Goal: Transaction & Acquisition: Purchase product/service

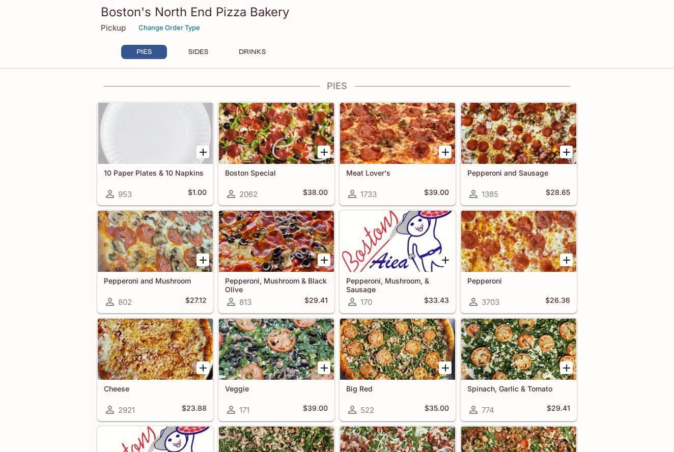
scroll to position [5, 0]
click at [287, 147] on div at bounding box center [276, 133] width 115 height 61
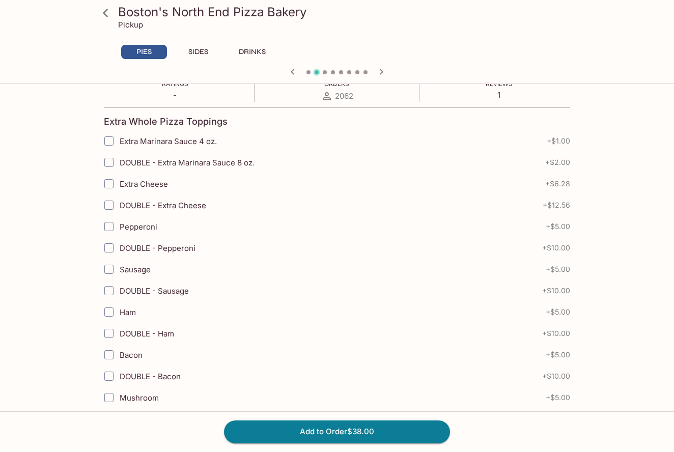
scroll to position [198, 0]
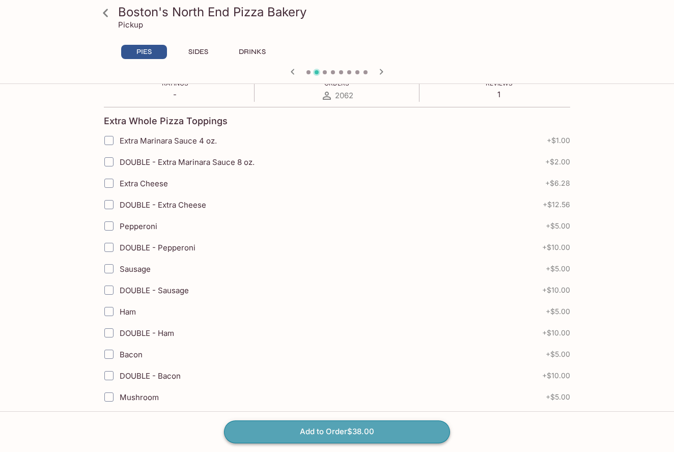
click at [299, 435] on button "Add to Order $38.00" at bounding box center [337, 431] width 226 height 22
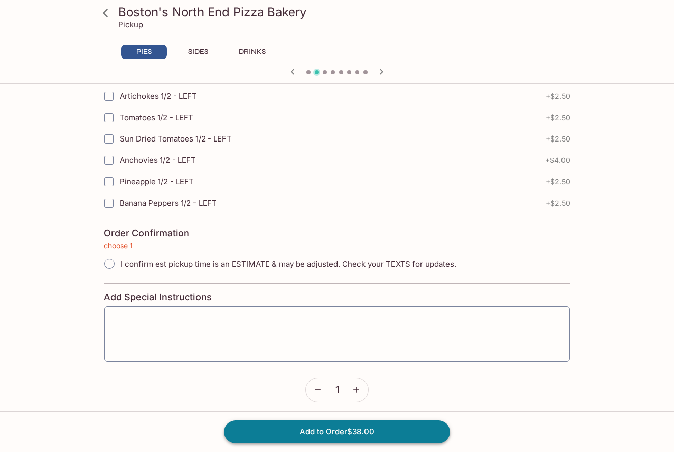
scroll to position [2250, 0]
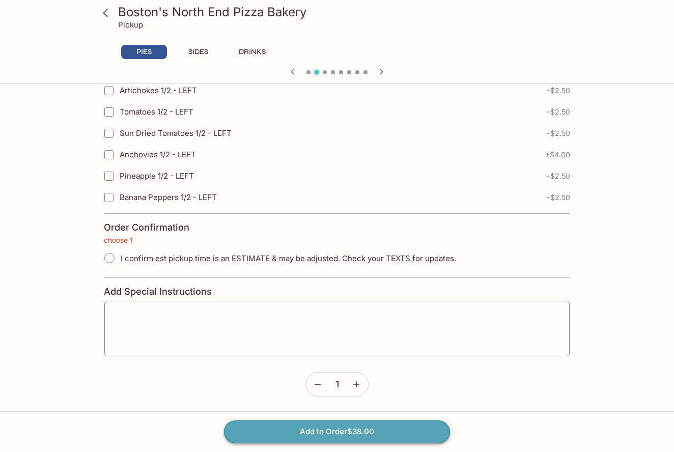
click at [299, 435] on button "Add to Order $38.00" at bounding box center [337, 431] width 226 height 22
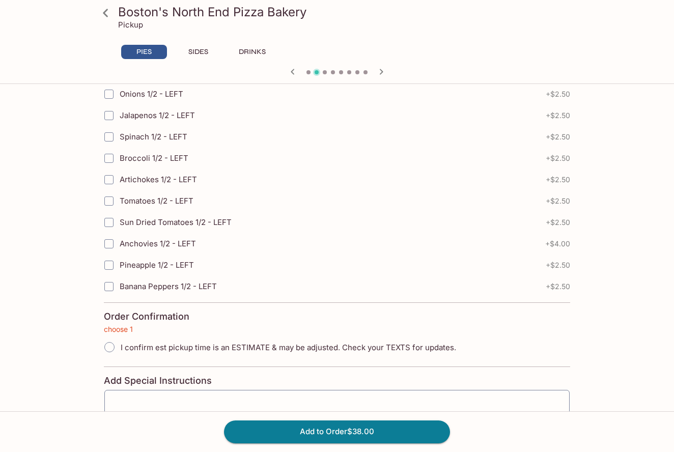
scroll to position [2169, 0]
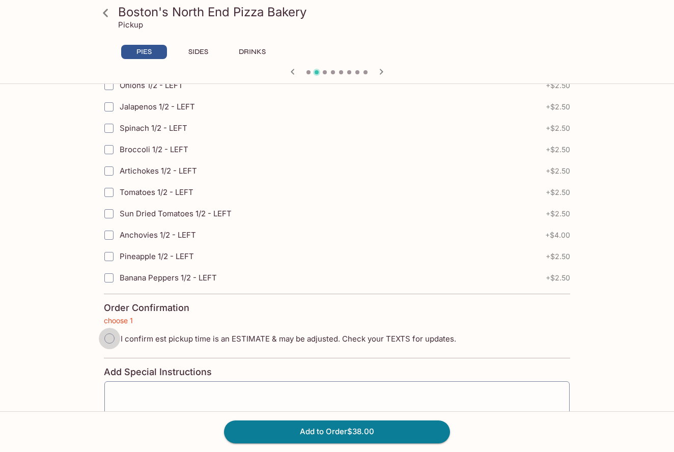
click at [110, 337] on input "I confirm est pickup time is an ESTIMATE & may be adjusted. Check your TEXTS fo…" at bounding box center [109, 338] width 21 height 21
radio input "true"
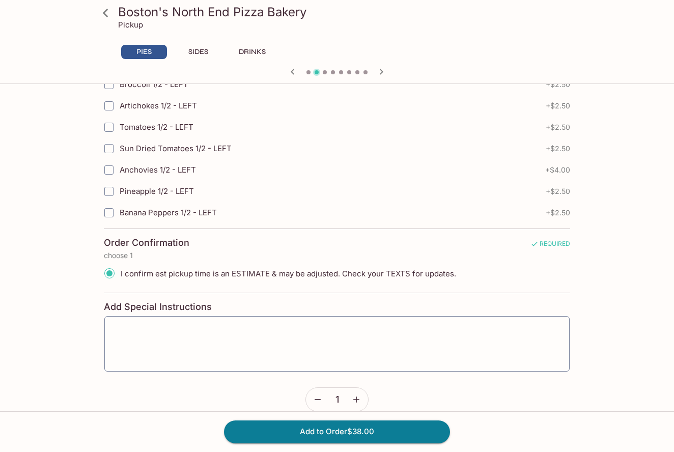
scroll to position [2241, 0]
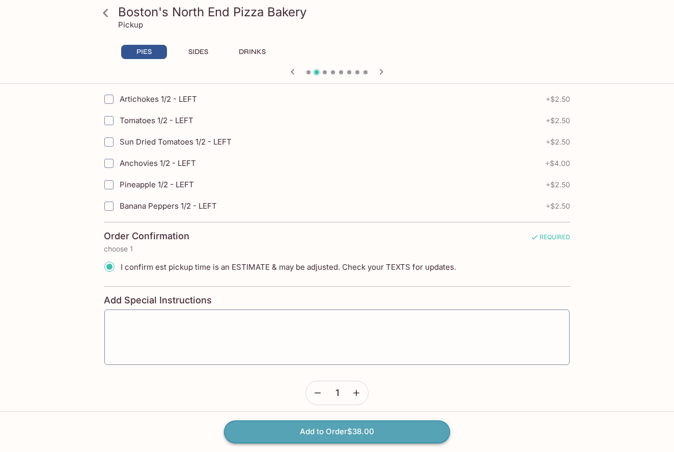
click at [292, 431] on button "Add to Order $38.00" at bounding box center [337, 431] width 226 height 22
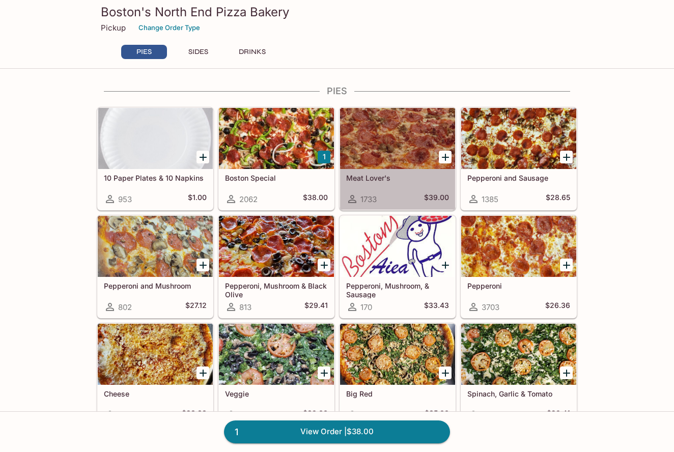
click at [381, 129] on div at bounding box center [397, 138] width 115 height 61
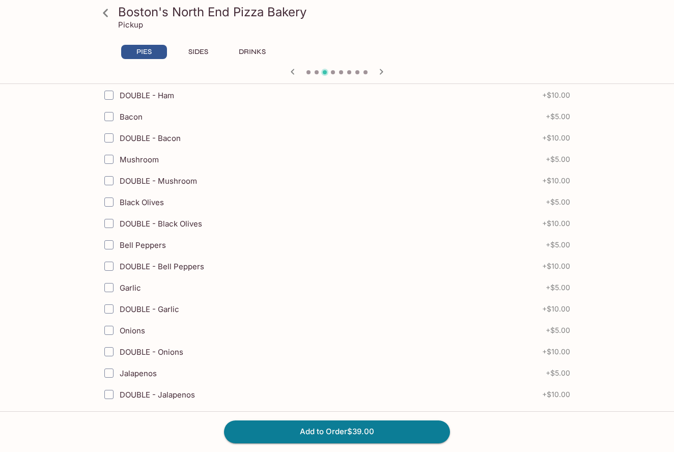
scroll to position [472, 0]
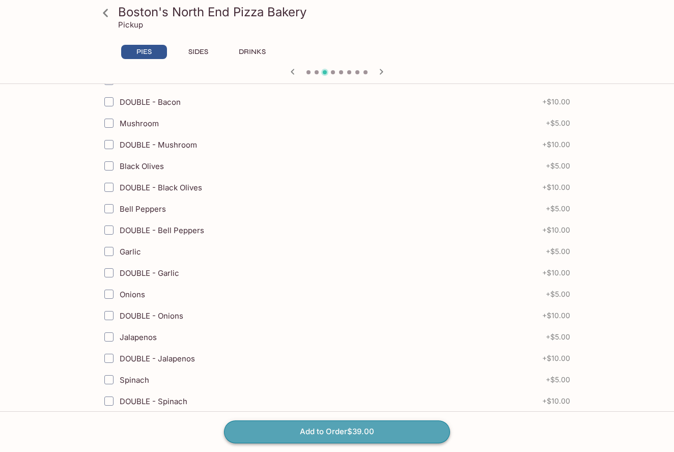
click at [338, 436] on button "Add to Order $39.00" at bounding box center [337, 431] width 226 height 22
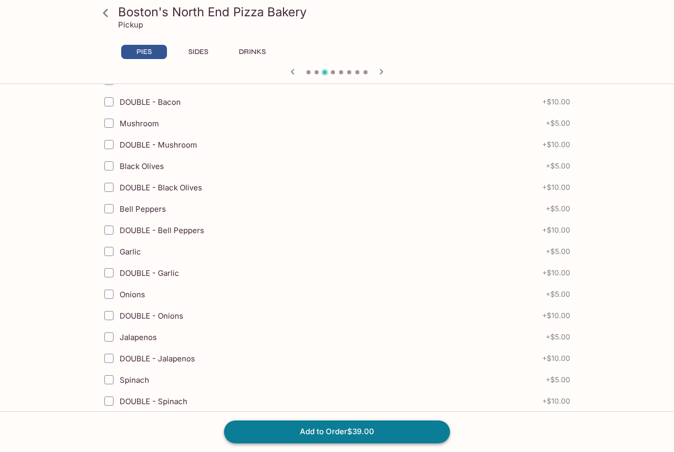
scroll to position [2250, 0]
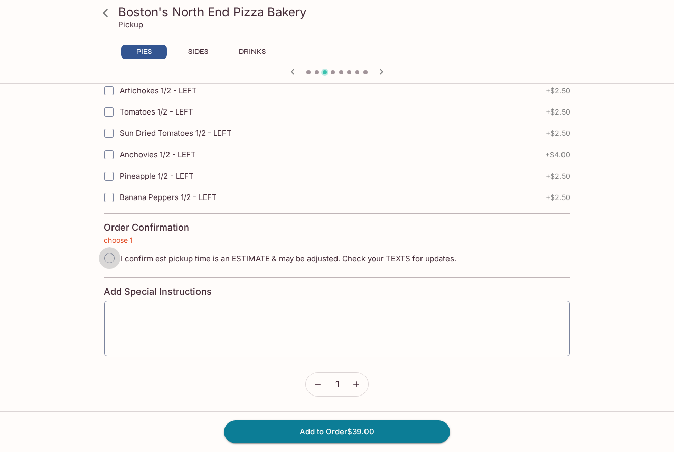
click at [107, 256] on input "I confirm est pickup time is an ESTIMATE & may be adjusted. Check your TEXTS fo…" at bounding box center [109, 257] width 21 height 21
radio input "true"
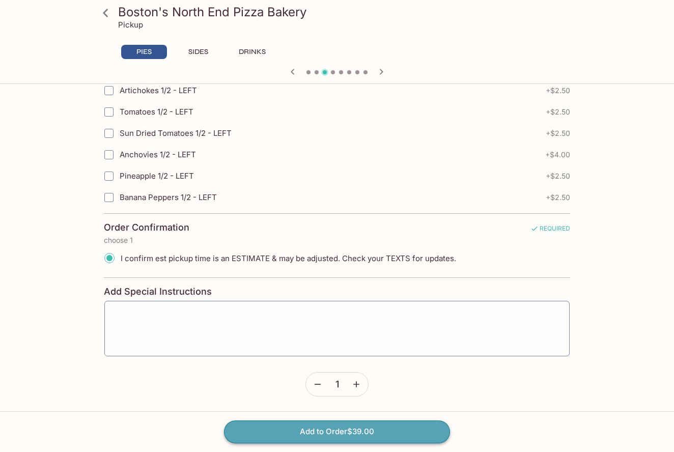
click at [290, 433] on button "Add to Order $39.00" at bounding box center [337, 431] width 226 height 22
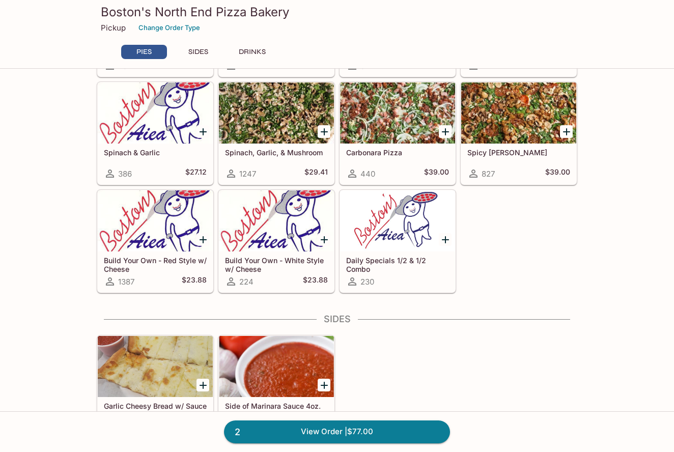
scroll to position [355, 0]
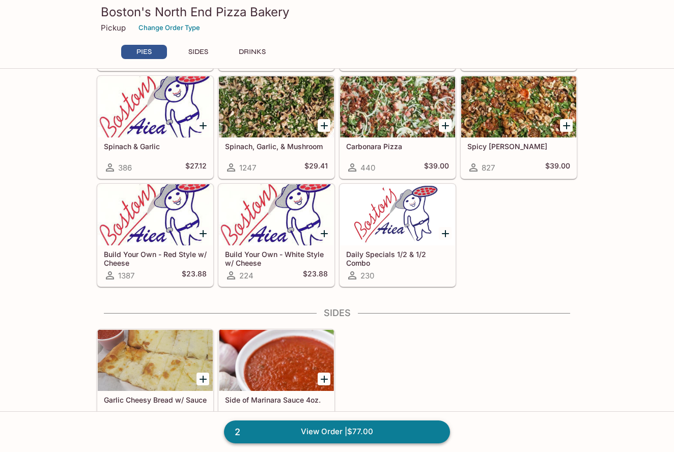
click at [316, 429] on link "2 View Order | $77.00" at bounding box center [337, 431] width 226 height 22
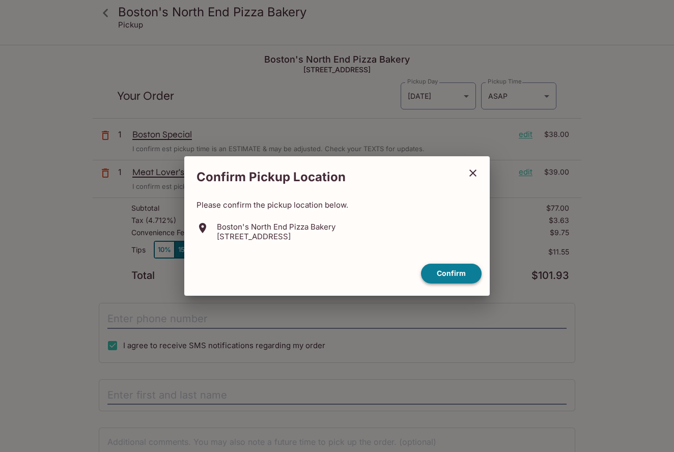
click at [443, 274] on button "Confirm" at bounding box center [451, 274] width 61 height 20
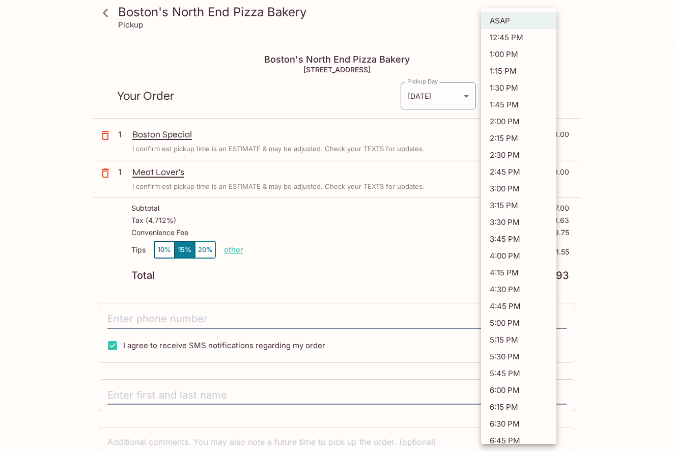
click at [549, 94] on body "Boston's North End Pizza Bakery Pickup Boston's North End Pizza Bakery [STREET_…" at bounding box center [337, 272] width 674 height 452
click at [504, 372] on li "5:45 PM" at bounding box center [518, 373] width 75 height 17
type input "[DATE]T03:45:48.000000Z"
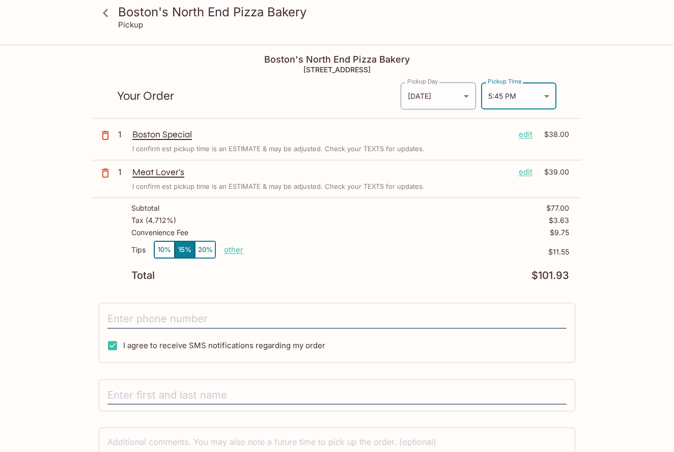
click at [165, 249] on button "10%" at bounding box center [164, 249] width 20 height 17
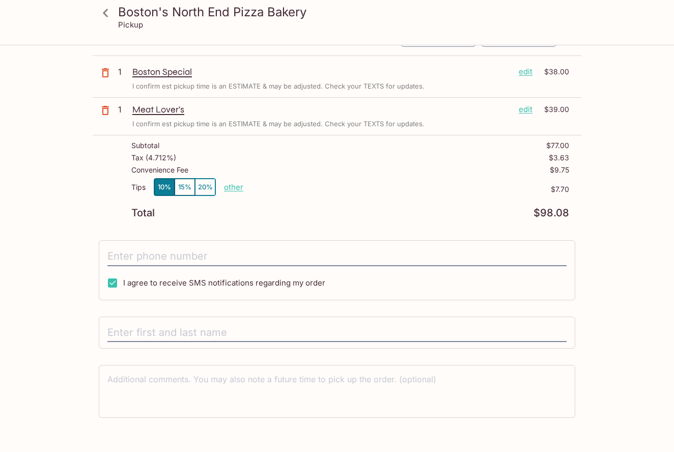
scroll to position [64, 0]
click at [307, 257] on input "tel" at bounding box center [336, 255] width 459 height 19
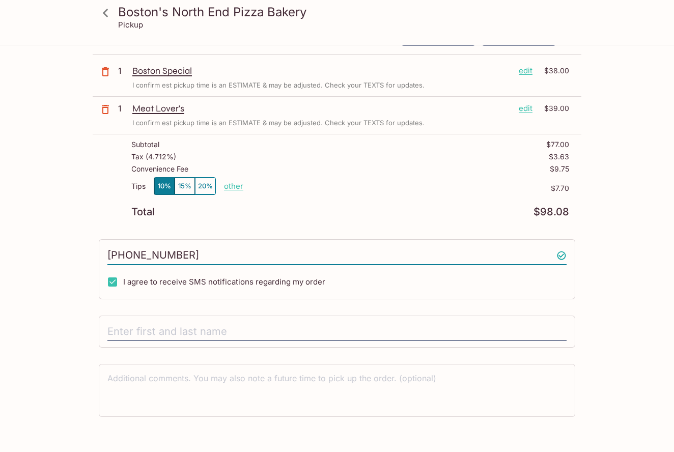
scroll to position [78, 0]
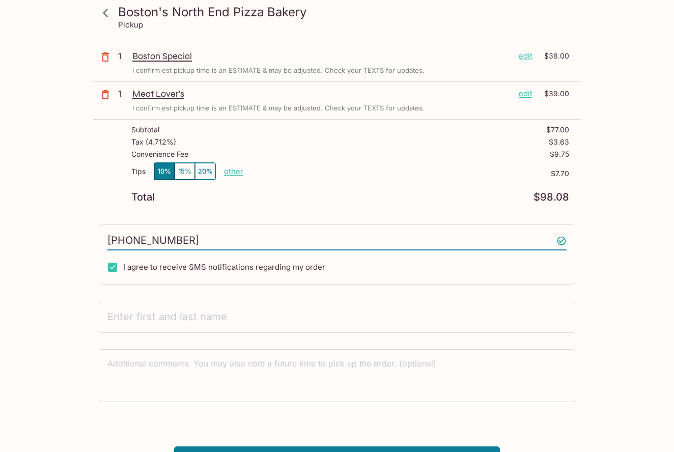
type input "[PHONE_NUMBER]"
click at [315, 310] on input "text" at bounding box center [336, 316] width 459 height 19
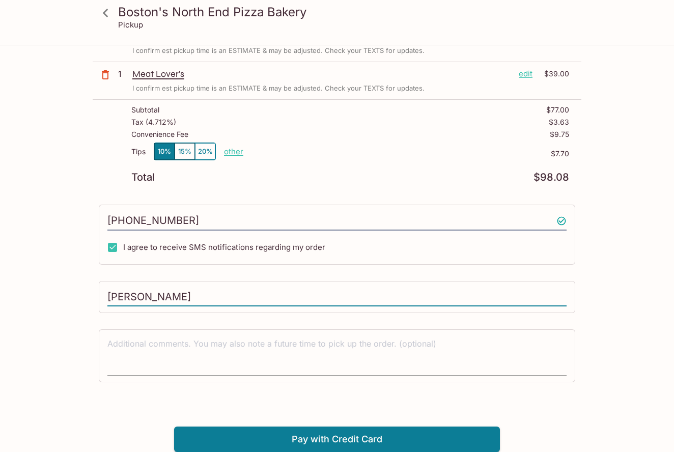
scroll to position [98, 0]
type input "[PERSON_NAME]"
click at [323, 437] on button "Pay with Credit Card" at bounding box center [337, 439] width 326 height 25
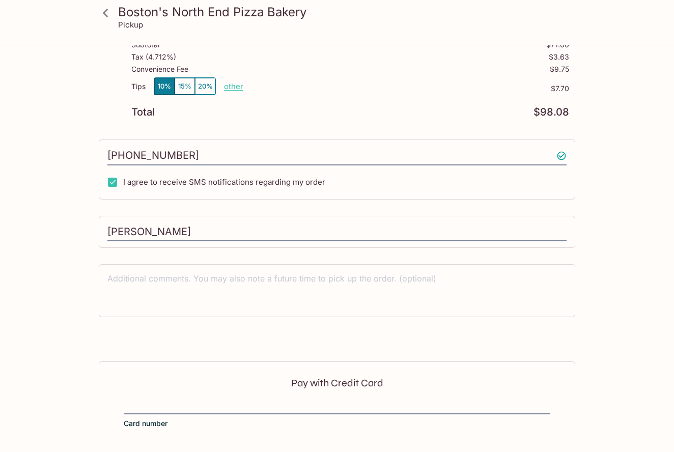
scroll to position [250, 0]
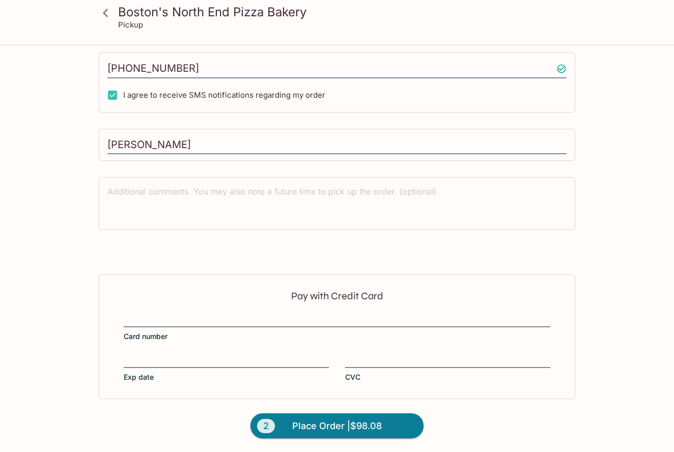
click at [234, 354] on div at bounding box center [226, 361] width 205 height 14
click at [234, 354] on input "Exp date" at bounding box center [226, 354] width 205 height 1
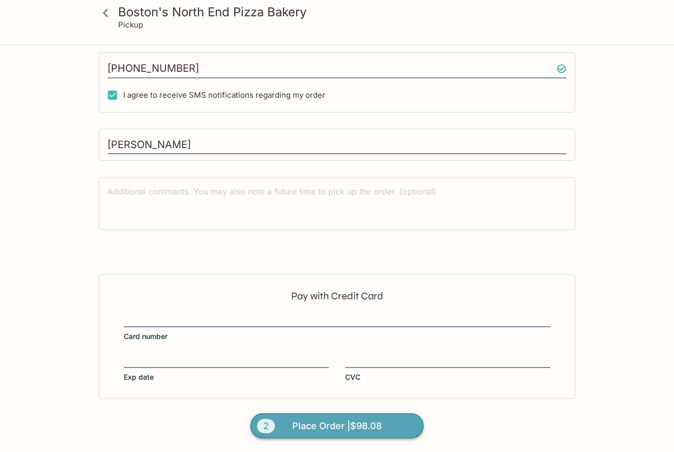
click at [327, 425] on span "Place Order | $98.08" at bounding box center [337, 426] width 90 height 16
click at [313, 423] on span "Place Order | $98.08" at bounding box center [337, 426] width 90 height 16
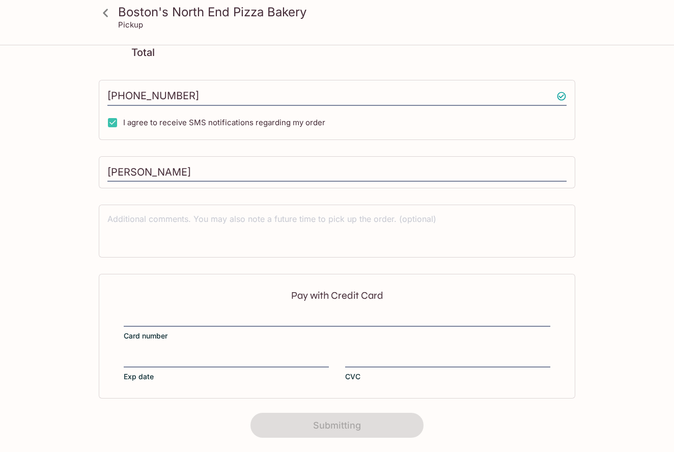
scroll to position [0, 0]
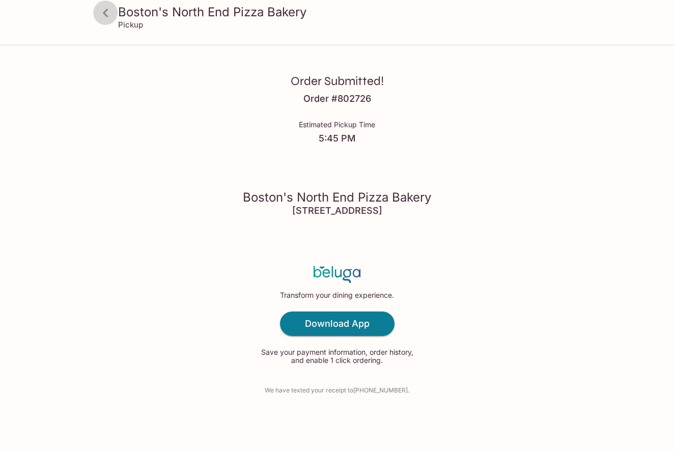
click at [107, 14] on icon at bounding box center [106, 13] width 18 height 18
